Goal: Task Accomplishment & Management: Manage account settings

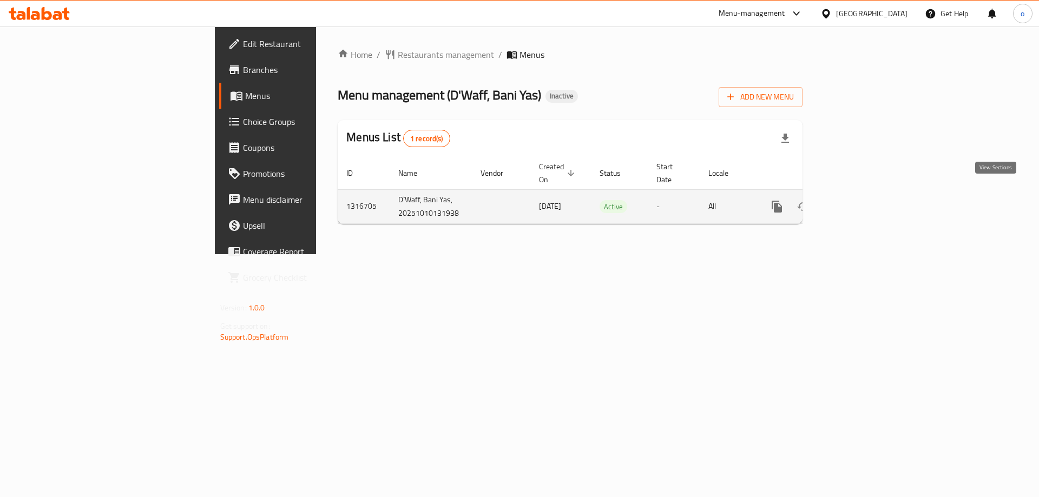
click at [861, 200] on icon "enhanced table" at bounding box center [854, 206] width 13 height 13
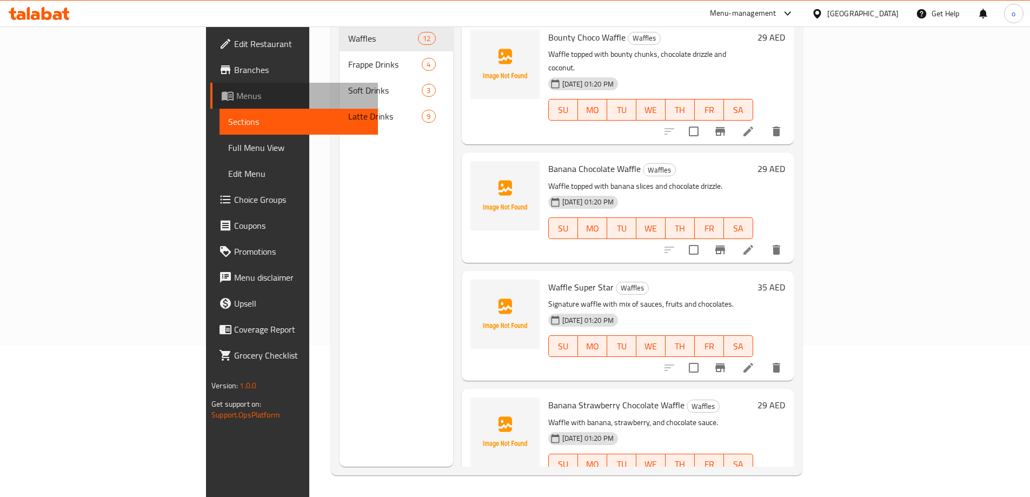
click at [236, 97] on span "Menus" at bounding box center [302, 95] width 133 height 13
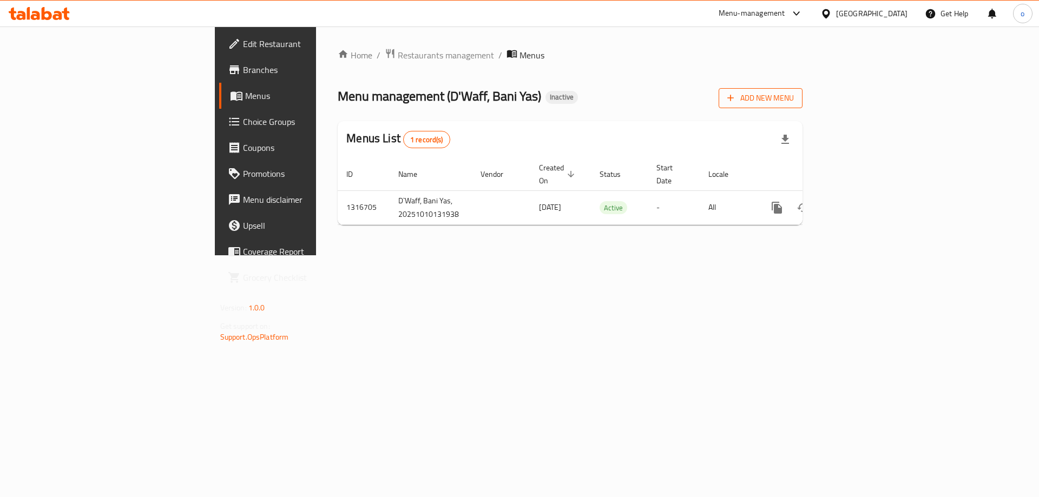
click at [793, 102] on span "Add New Menu" at bounding box center [760, 98] width 67 height 14
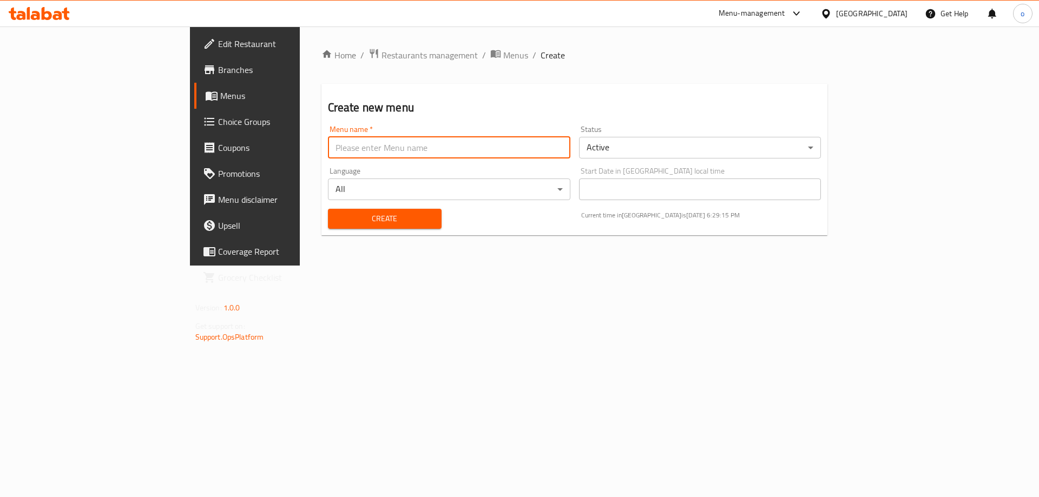
click at [533, 152] on input "text" at bounding box center [449, 148] width 242 height 22
click at [488, 145] on input "text" at bounding box center [449, 148] width 242 height 22
type input "1"
type input "[PERSON_NAME]"
click at [328, 209] on button "Create" at bounding box center [385, 219] width 114 height 20
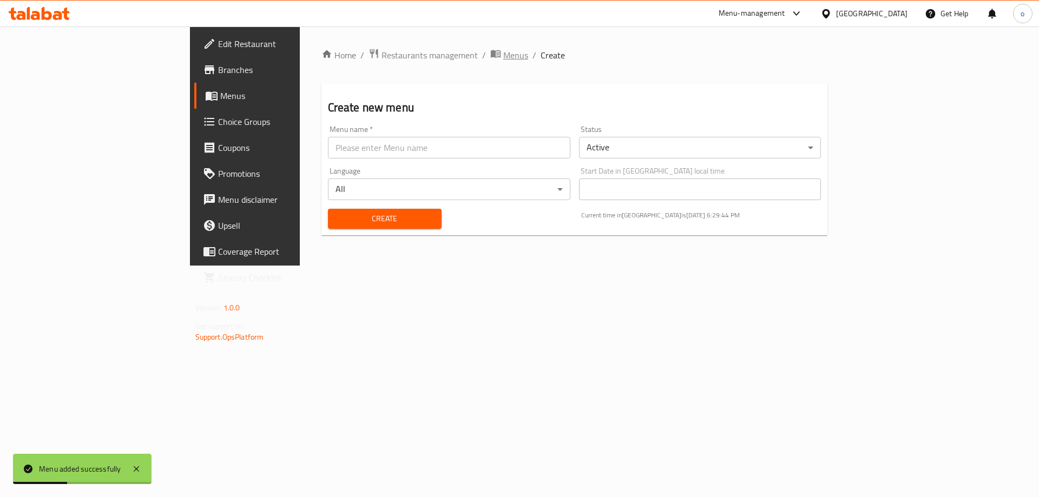
click at [490, 54] on span "breadcrumb" at bounding box center [496, 55] width 13 height 14
